Goal: Task Accomplishment & Management: Manage account settings

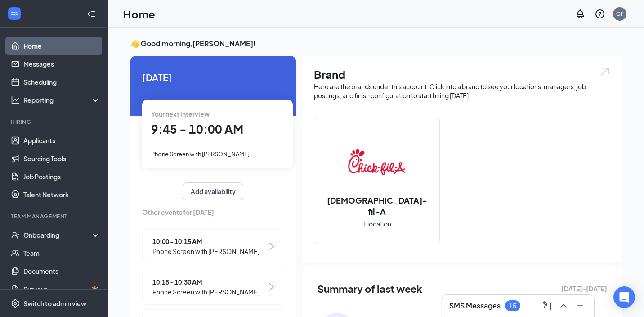
click at [205, 136] on div "9:45 - 10:00 AM" at bounding box center [217, 129] width 133 height 18
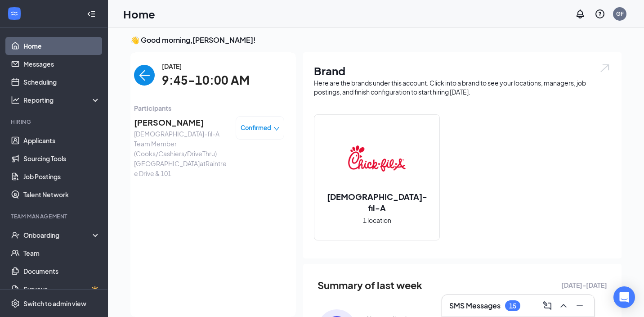
click at [140, 81] on img "back-button" at bounding box center [144, 75] width 21 height 21
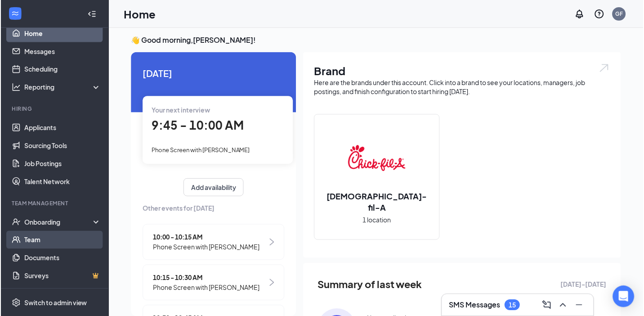
scroll to position [13, 0]
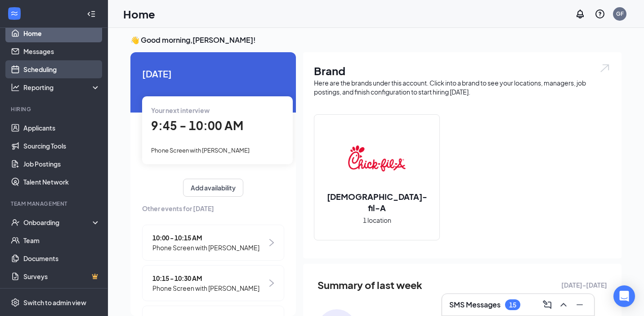
click at [43, 69] on link "Scheduling" at bounding box center [61, 69] width 77 height 18
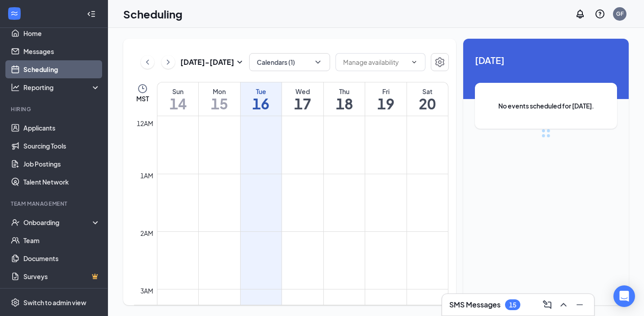
scroll to position [442, 0]
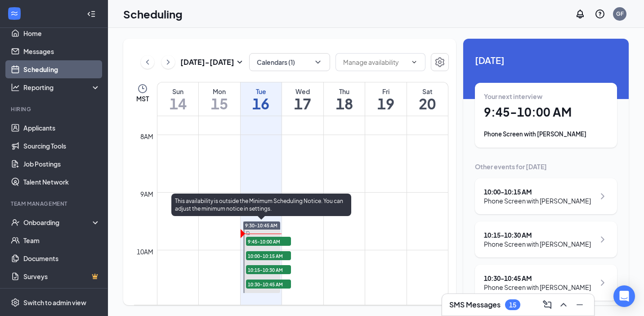
click at [266, 243] on span "9:45-10:00 AM" at bounding box center [268, 241] width 45 height 9
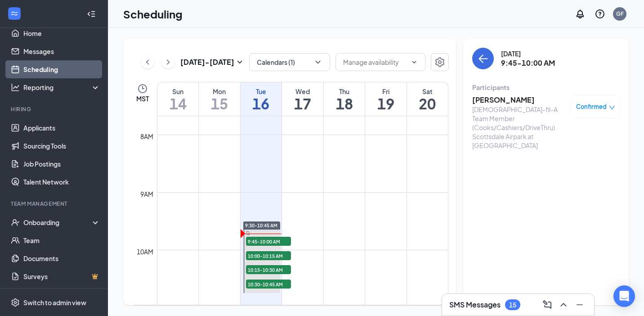
click at [503, 101] on h3 "[PERSON_NAME]" at bounding box center [520, 100] width 95 height 10
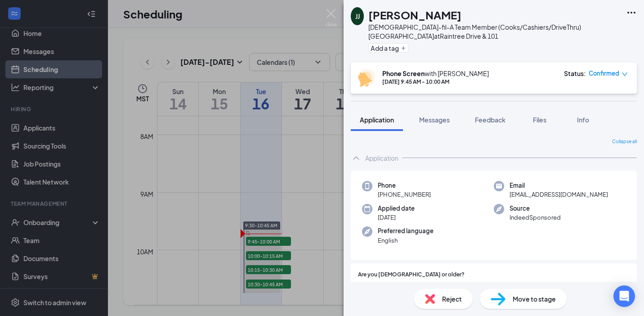
click at [633, 9] on icon "Ellipses" at bounding box center [631, 12] width 11 height 11
click at [558, 33] on link "View full application" at bounding box center [583, 33] width 97 height 9
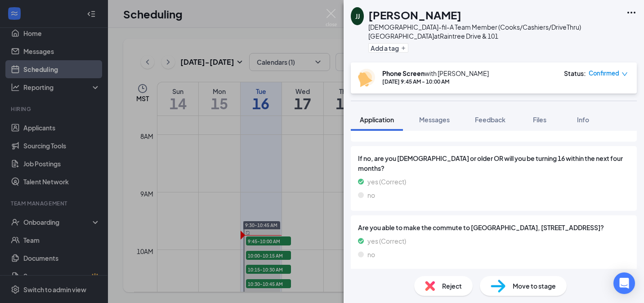
scroll to position [603, 0]
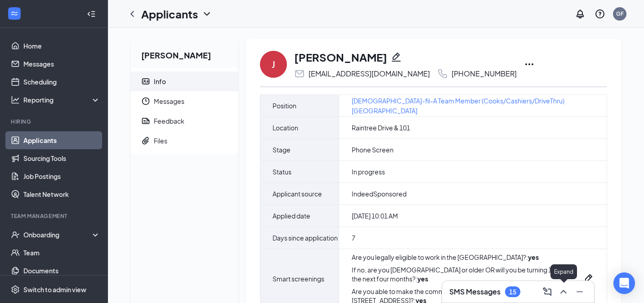
click at [564, 290] on icon "ChevronUp" at bounding box center [564, 292] width 11 height 11
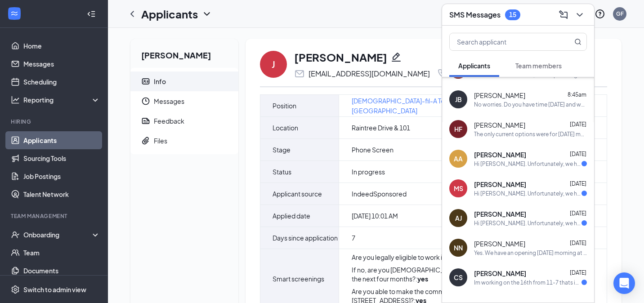
scroll to position [82, 0]
click at [506, 160] on div "Hi [PERSON_NAME]. Unfortunately, we had to reschedule your meeting with [DEMOGR…" at bounding box center [528, 164] width 108 height 8
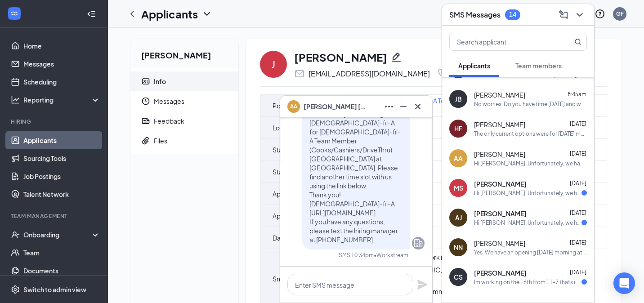
click at [504, 192] on div "Hi [PERSON_NAME]. Unfortunately, we had to reschedule your meeting with [DEMOGR…" at bounding box center [528, 193] width 108 height 8
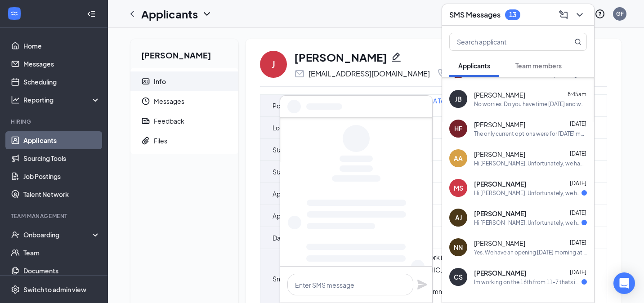
click at [504, 222] on div "Hi [PERSON_NAME]. Unfortunately, we had to reschedule your meeting with [DEMOGR…" at bounding box center [528, 223] width 108 height 8
click at [504, 249] on div "Yes. We have an opening [DATE] morning at 8:30am or [DATE] at 9:30am." at bounding box center [530, 253] width 113 height 8
click at [502, 277] on span "[PERSON_NAME]" at bounding box center [500, 273] width 52 height 9
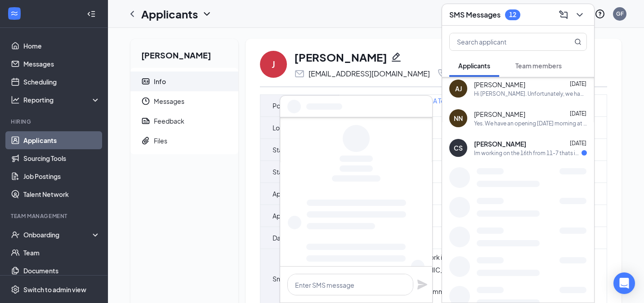
scroll to position [213, 0]
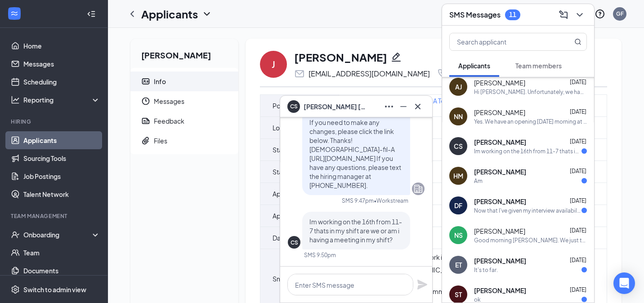
click at [523, 202] on span "[PERSON_NAME]" at bounding box center [500, 201] width 52 height 9
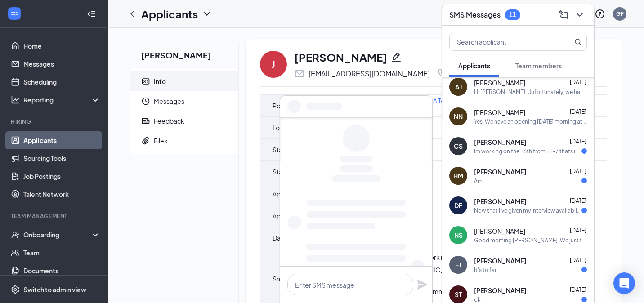
click at [519, 171] on div "[PERSON_NAME] [DATE]" at bounding box center [530, 171] width 113 height 9
click at [517, 149] on div "Im working on the 16th from 11-7 thats in my shift are we or am i having a meet…" at bounding box center [528, 152] width 108 height 8
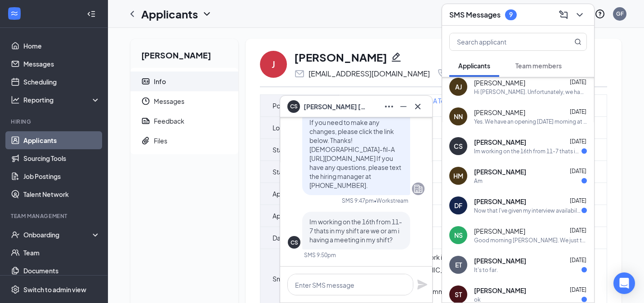
click at [518, 274] on div "ET [PERSON_NAME] [DATE] It's to far." at bounding box center [518, 265] width 152 height 30
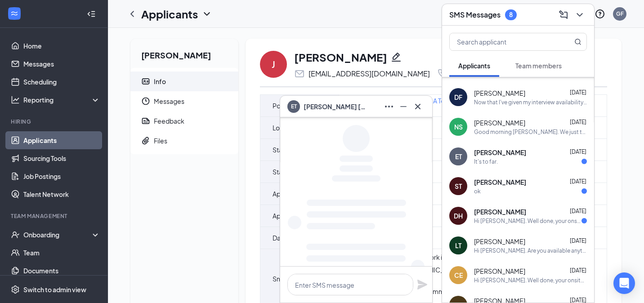
scroll to position [328, 0]
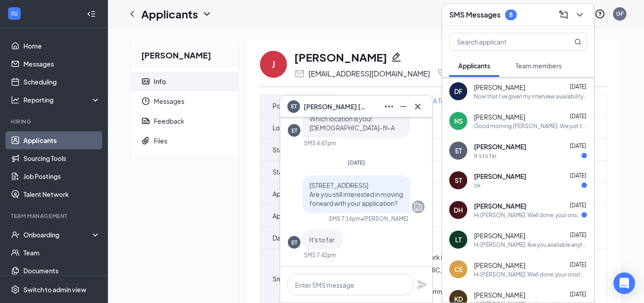
click at [523, 185] on div "ok" at bounding box center [530, 186] width 113 height 8
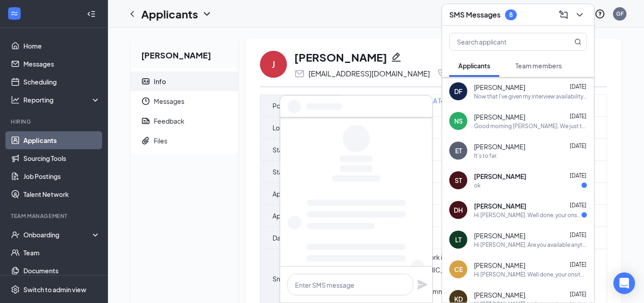
click at [523, 213] on div "Hi [PERSON_NAME]. Well done, your onsite interview with [DEMOGRAPHIC_DATA]-fil-…" at bounding box center [528, 216] width 108 height 8
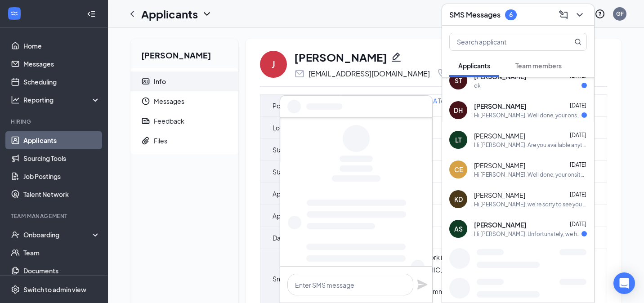
scroll to position [435, 0]
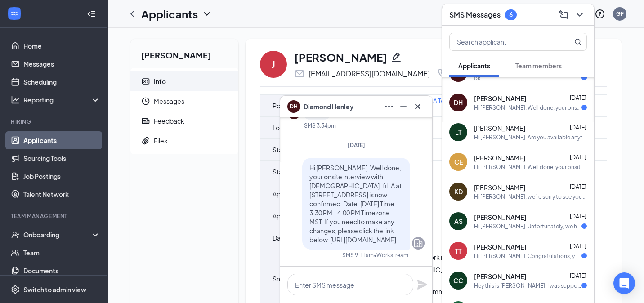
click at [509, 226] on div "Hi [PERSON_NAME]. Unfortunately, we had to reschedule your meeting with [DEMOGR…" at bounding box center [528, 227] width 108 height 8
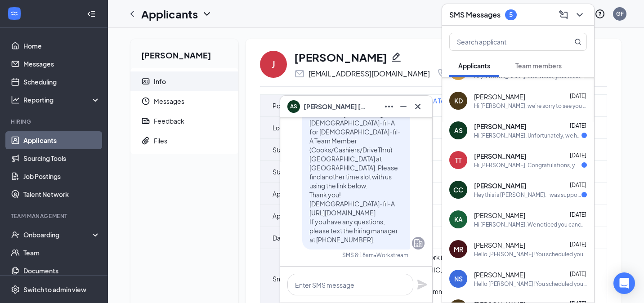
scroll to position [526, 0]
click at [515, 194] on div "Hey this is [PERSON_NAME]. I was supposed to have a phone interview [DATE] at 1…" at bounding box center [528, 195] width 108 height 8
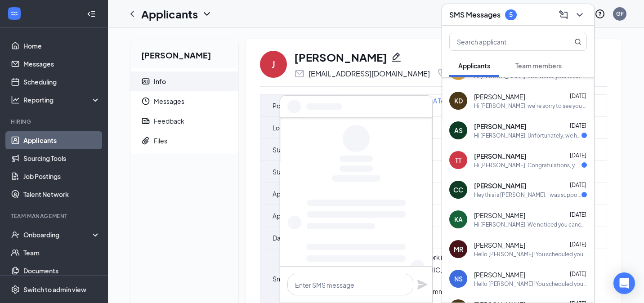
click at [506, 157] on span "[PERSON_NAME]" at bounding box center [500, 156] width 52 height 9
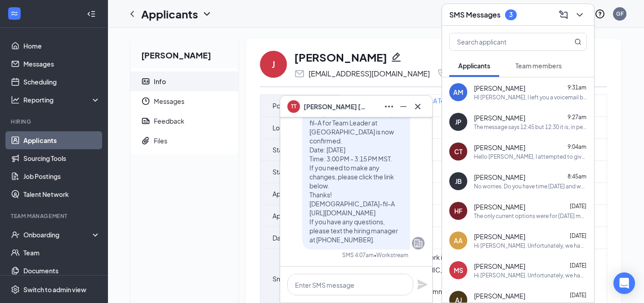
scroll to position [0, 0]
click at [420, 104] on icon "Cross" at bounding box center [417, 106] width 5 height 5
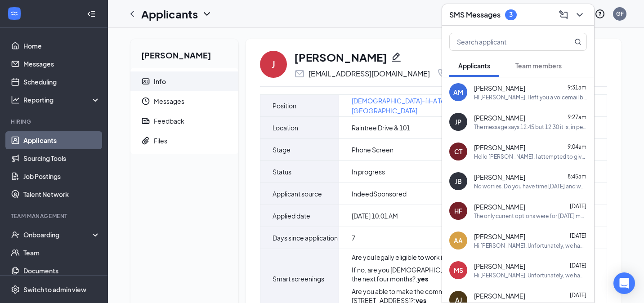
click at [548, 61] on button "Team members" at bounding box center [539, 65] width 64 height 23
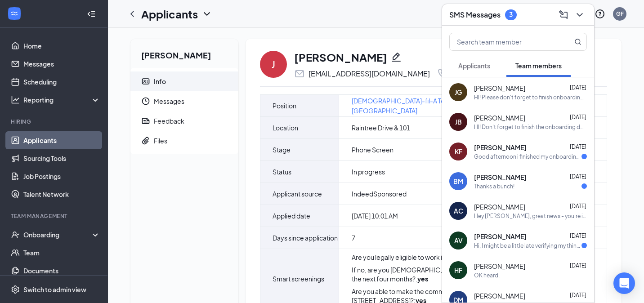
click at [511, 152] on div "[PERSON_NAME] [DATE] Good afternoon i finished my onboarding [DATE] and I just …" at bounding box center [530, 152] width 113 height 18
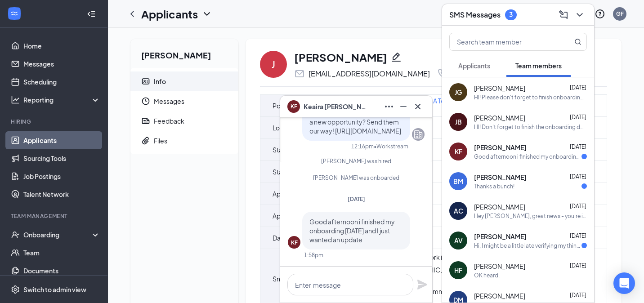
click at [513, 188] on div "Thanks a bunch!" at bounding box center [494, 187] width 41 height 8
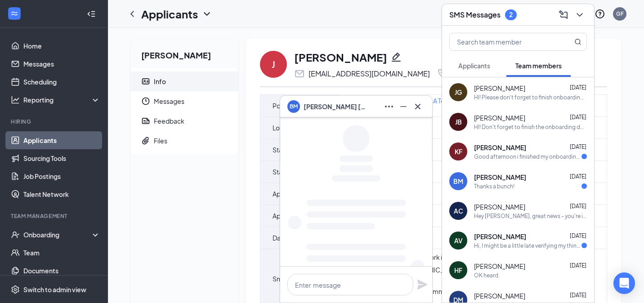
click at [513, 246] on div "Hi, I might be a little late verifying my thing because it took a while to find…" at bounding box center [528, 246] width 108 height 8
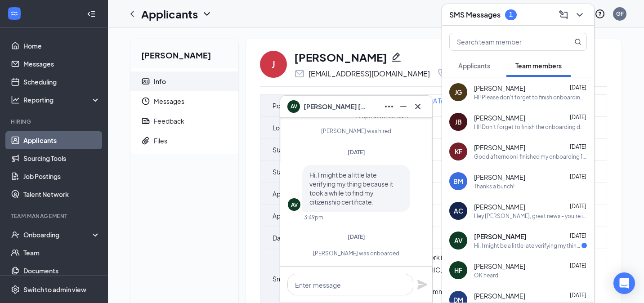
click at [505, 104] on div "[PERSON_NAME] [DATE] HI! Please don't forget to finish onboarding docs." at bounding box center [518, 92] width 152 height 30
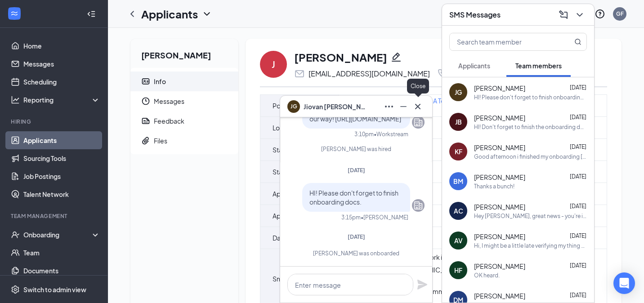
click at [419, 108] on icon "Cross" at bounding box center [418, 106] width 11 height 11
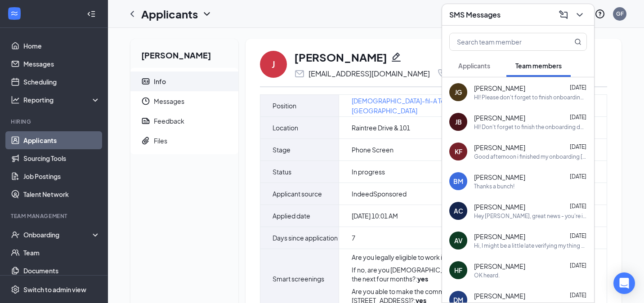
click at [480, 69] on span "Applicants" at bounding box center [475, 66] width 32 height 8
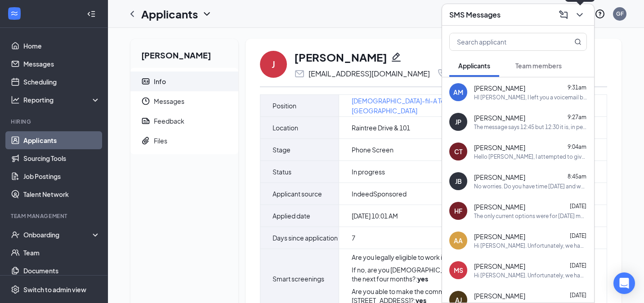
click at [581, 14] on icon "ChevronDown" at bounding box center [580, 15] width 6 height 4
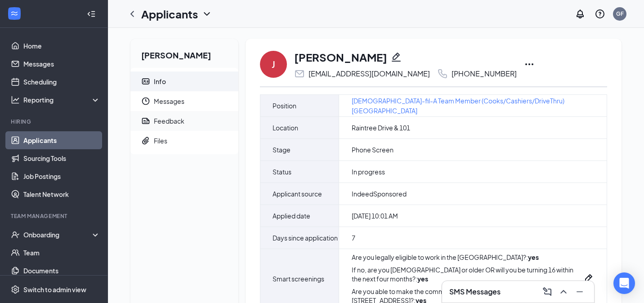
click at [179, 122] on div "Feedback" at bounding box center [169, 121] width 31 height 9
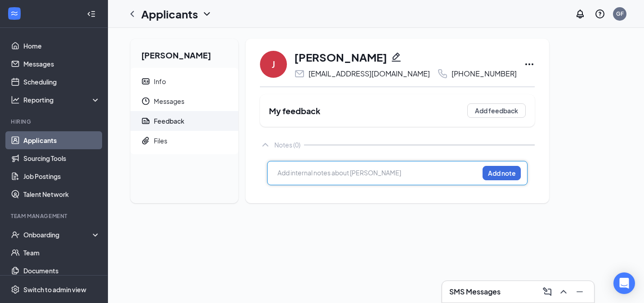
click at [301, 178] on div at bounding box center [378, 174] width 201 height 12
